Goal: Information Seeking & Learning: Understand process/instructions

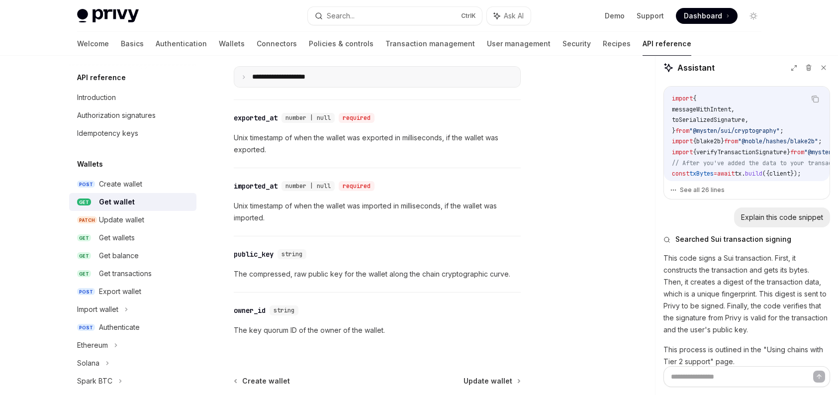
scroll to position [592, 0]
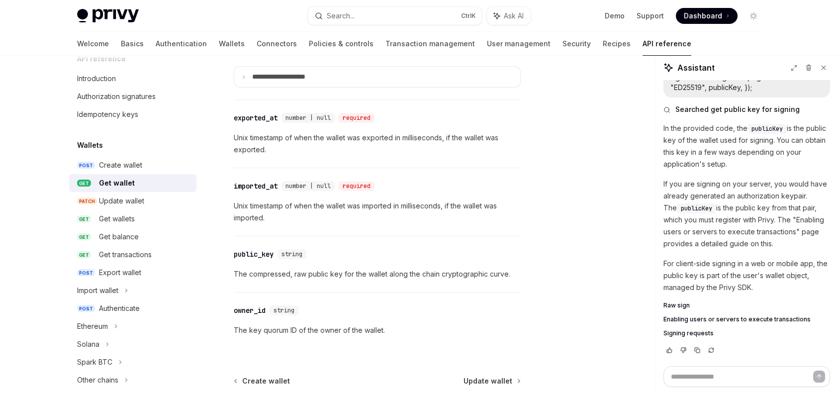
click at [321, 274] on p "The compressed, raw public key for the wallet along the chain cryptographic cur…" at bounding box center [377, 274] width 287 height 12
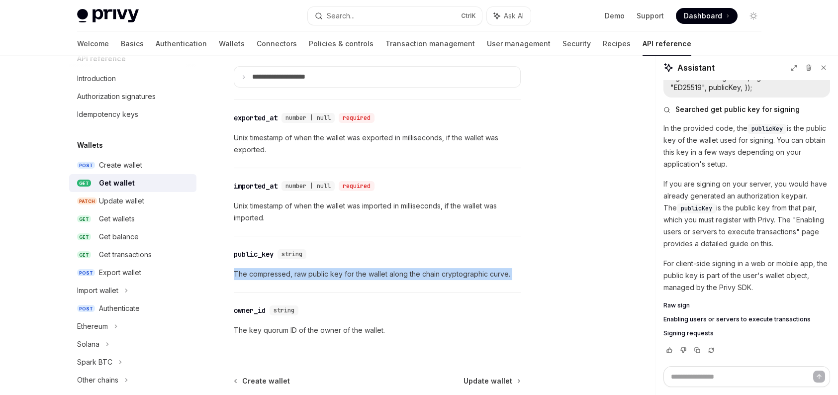
click at [321, 274] on p "The compressed, raw public key for the wallet along the chain cryptographic cur…" at bounding box center [377, 274] width 287 height 12
copy p "The compressed, raw public key for the wallet along the chain cryptographic cur…"
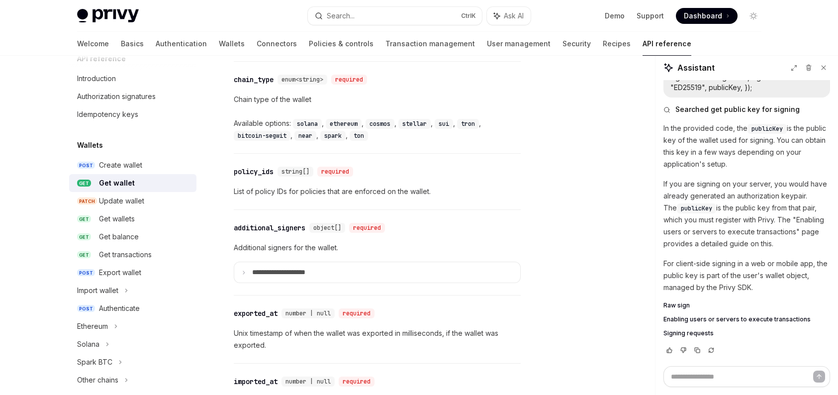
scroll to position [646, 0]
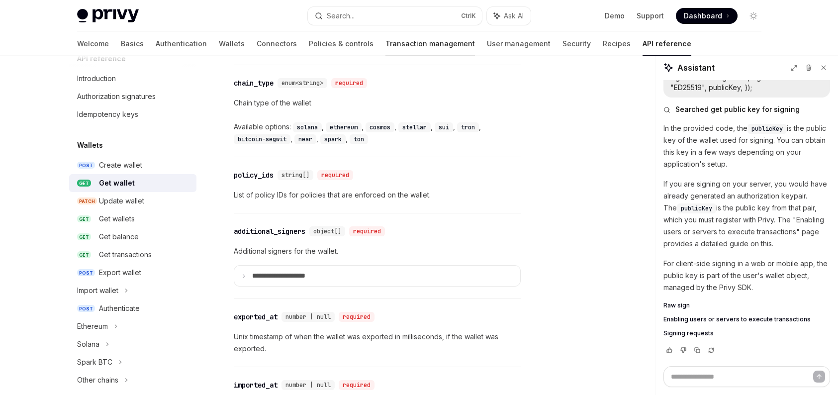
click at [385, 43] on link "Transaction management" at bounding box center [430, 44] width 90 height 24
click at [678, 322] on span "Enabling users or servers to execute transactions" at bounding box center [736, 319] width 147 height 8
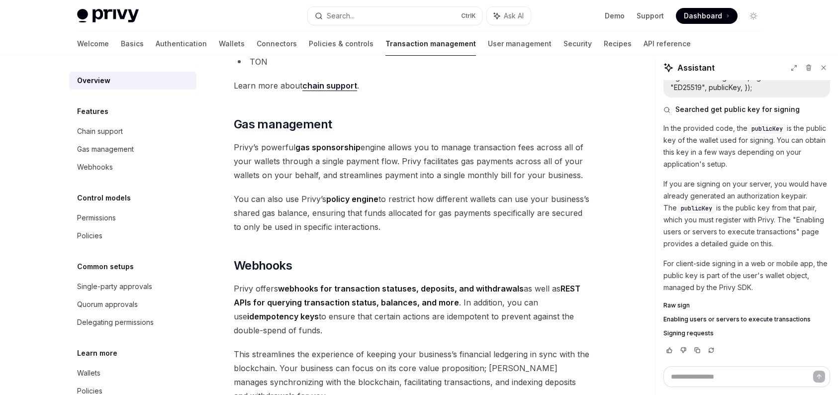
scroll to position [748, 0]
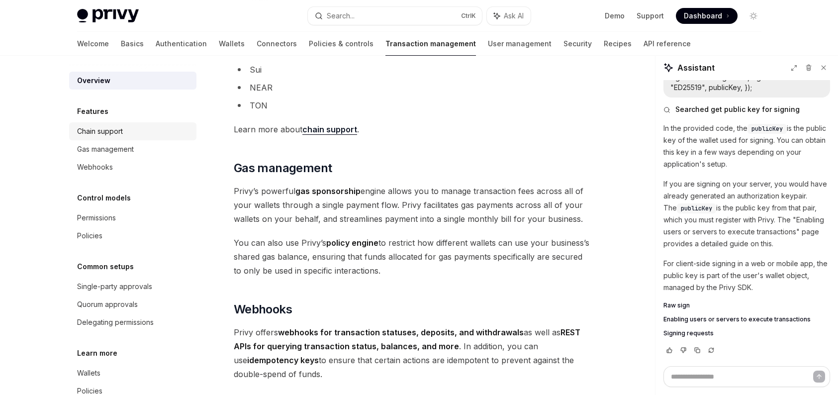
click at [103, 137] on link "Chain support" at bounding box center [132, 131] width 127 height 18
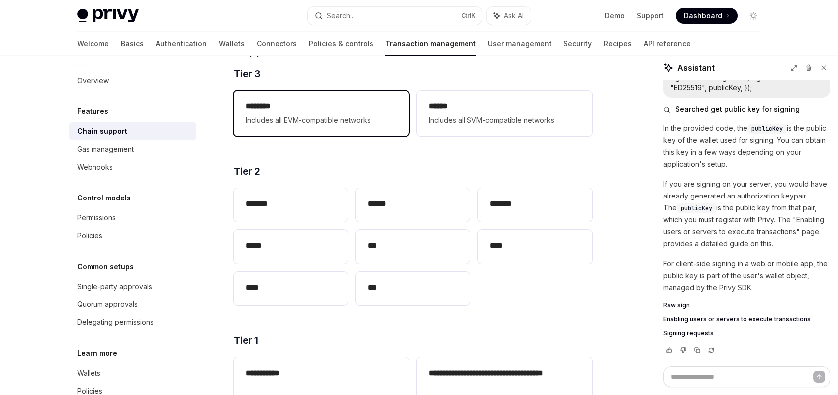
scroll to position [149, 0]
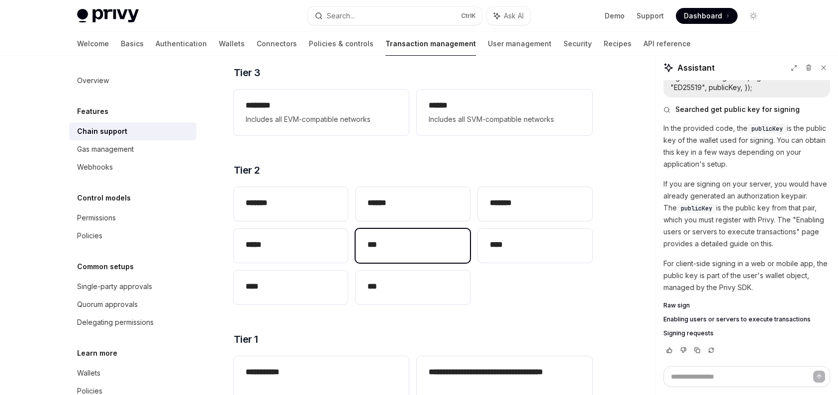
click at [410, 251] on div "***" at bounding box center [413, 246] width 114 height 34
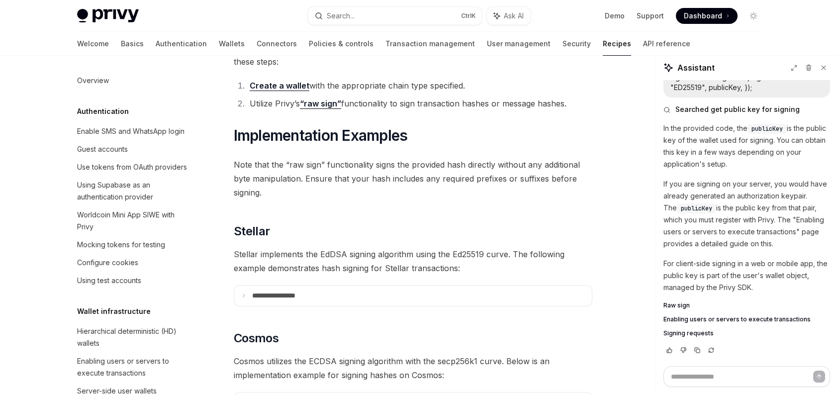
scroll to position [497, 0]
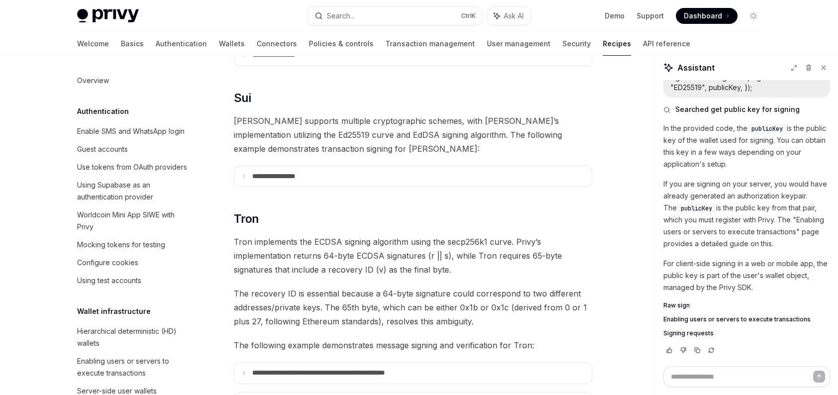
type textarea "*"
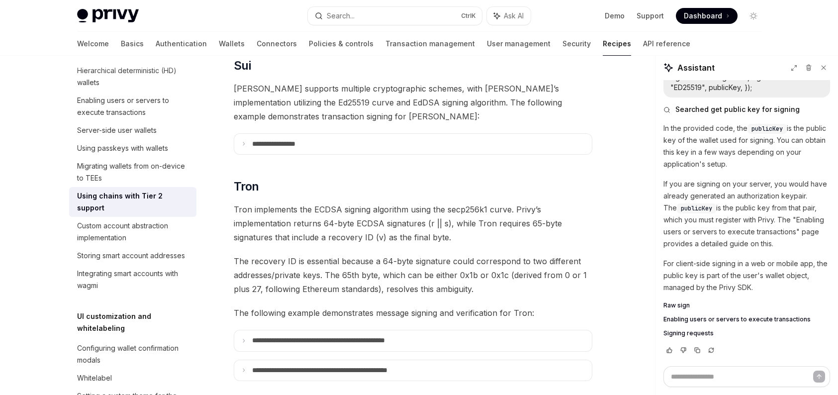
scroll to position [546, 0]
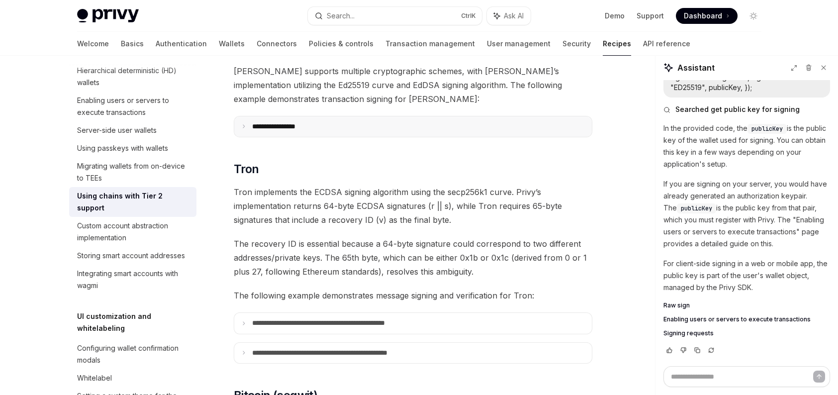
click at [343, 119] on summary "**********" at bounding box center [413, 126] width 358 height 20
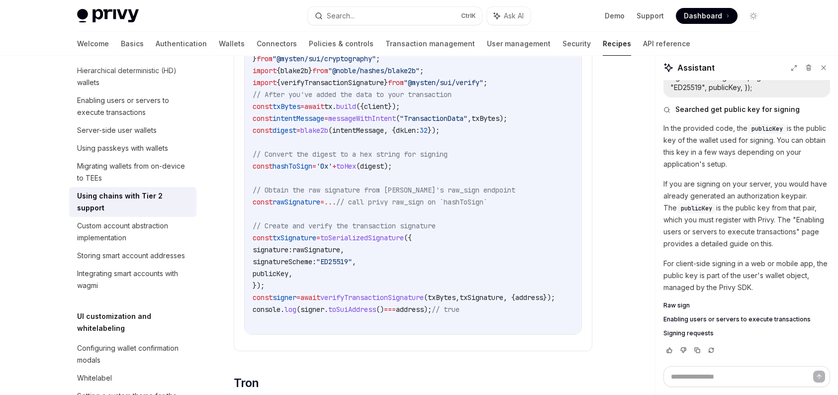
scroll to position [696, 0]
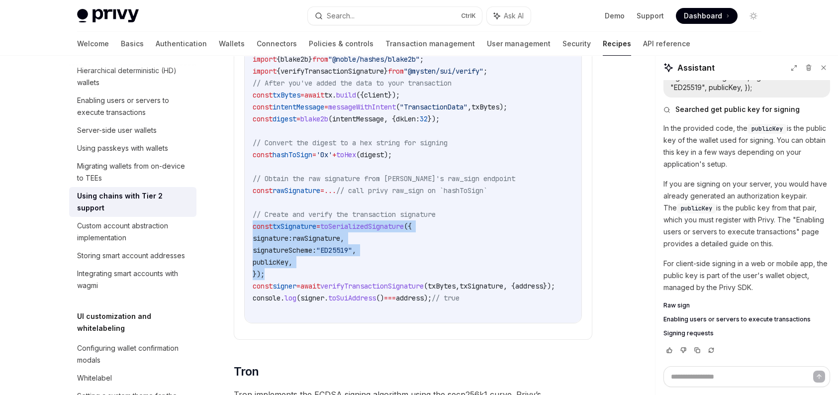
drag, startPoint x: 273, startPoint y: 259, endPoint x: 243, endPoint y: 211, distance: 56.8
copy code "const txSignature = toSerializedSignature ({ signature: rawSignature , signatur…"
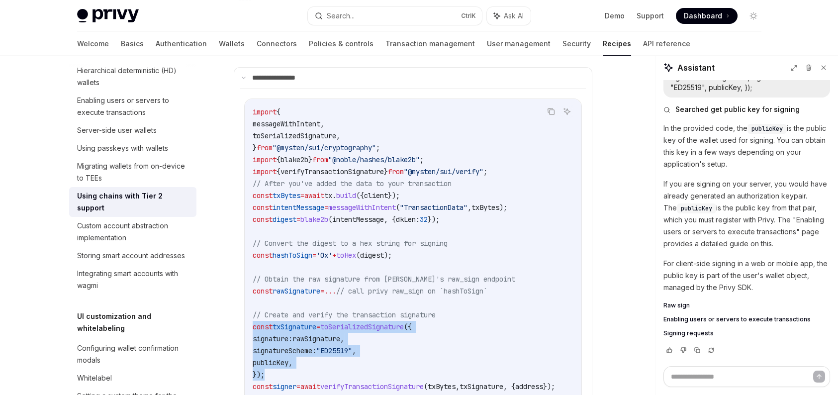
scroll to position [646, 0]
